Goal: Check status: Check status

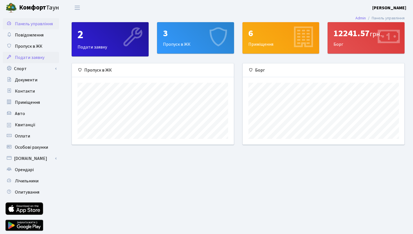
scroll to position [81, 162]
click at [25, 126] on span "Квитанції" at bounding box center [25, 125] width 21 height 6
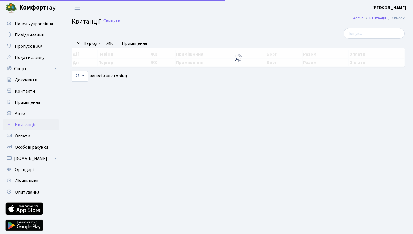
select select "25"
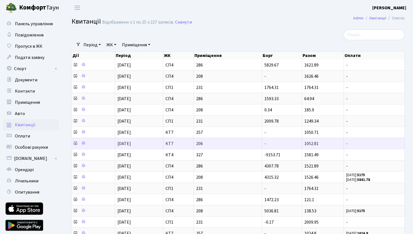
click at [75, 144] on icon at bounding box center [75, 143] width 4 height 4
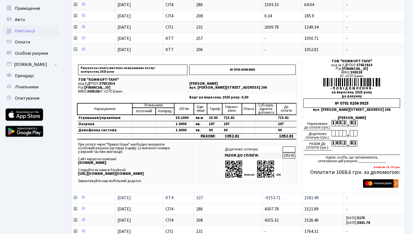
scroll to position [94, 0]
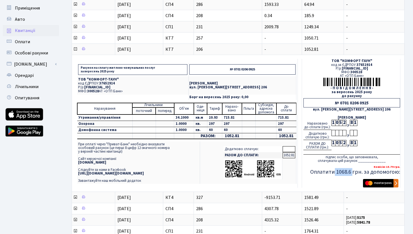
drag, startPoint x: 353, startPoint y: 171, endPoint x: 335, endPoint y: 172, distance: 17.4
click at [335, 172] on h5 "Оплатити 1068.6 грн. за допомогою:" at bounding box center [352, 172] width 97 height 7
copy h5 "1068.6"
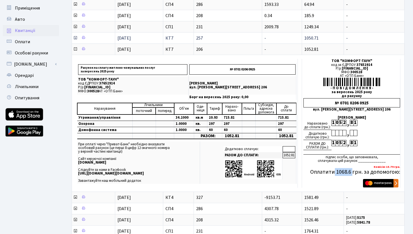
click at [74, 37] on icon at bounding box center [75, 38] width 4 height 4
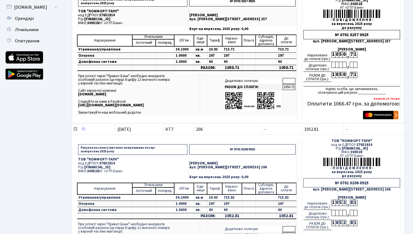
scroll to position [163, 0]
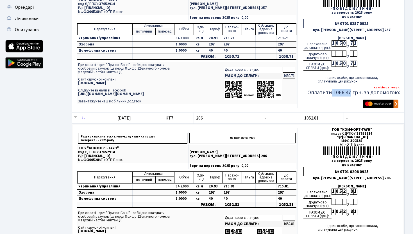
drag, startPoint x: 352, startPoint y: 94, endPoint x: 331, endPoint y: 94, distance: 20.5
click at [331, 94] on h5 "Оплатити 1066.47 грн. за допомогою:" at bounding box center [352, 92] width 97 height 7
copy h5 "1066.47"
